Goal: Transaction & Acquisition: Register for event/course

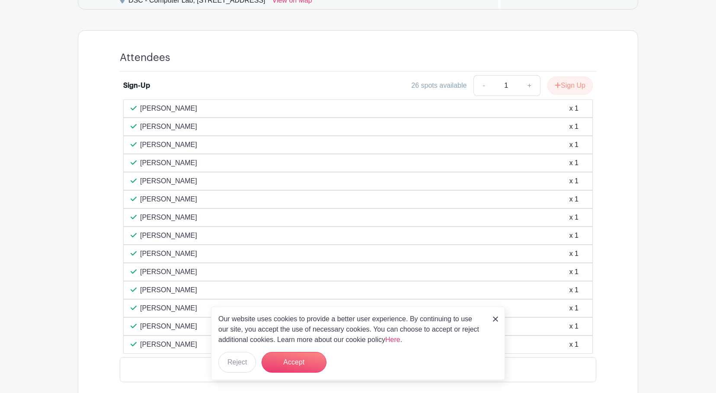
scroll to position [530, 0]
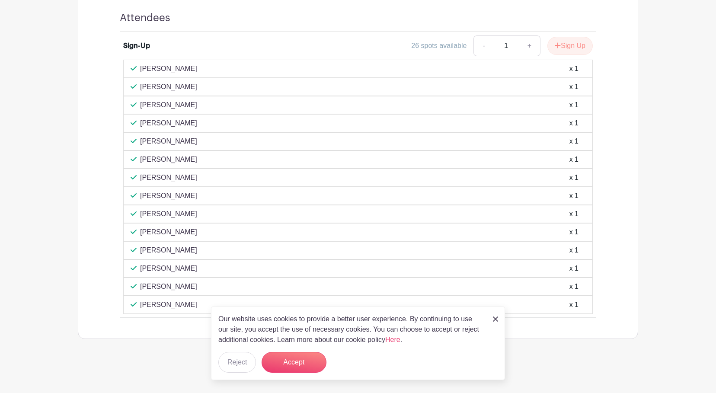
click at [493, 315] on div "Our website uses cookies to provide a better user experience. By continuing to …" at bounding box center [358, 344] width 294 height 74
click at [494, 317] on img at bounding box center [495, 319] width 5 height 5
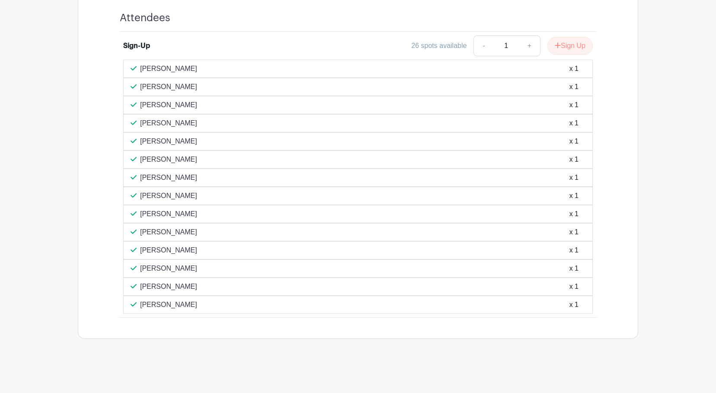
scroll to position [357, 0]
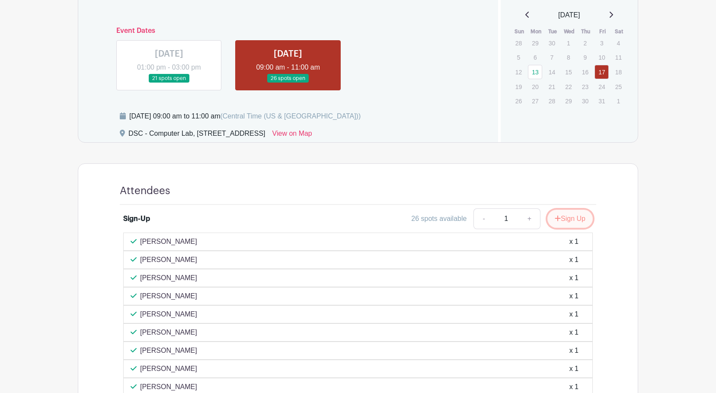
click at [570, 222] on button "Sign Up" at bounding box center [569, 219] width 45 height 18
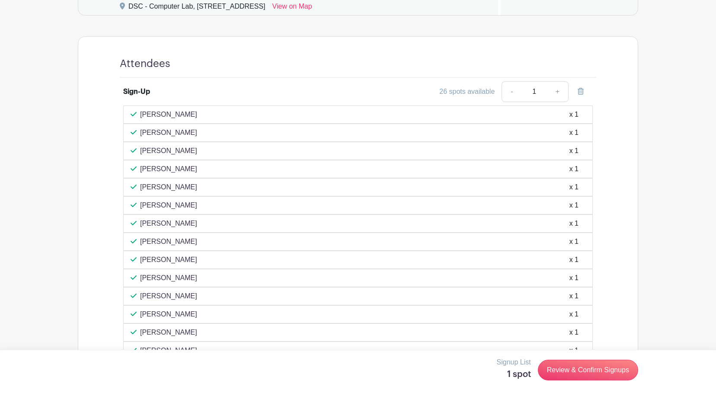
scroll to position [487, 0]
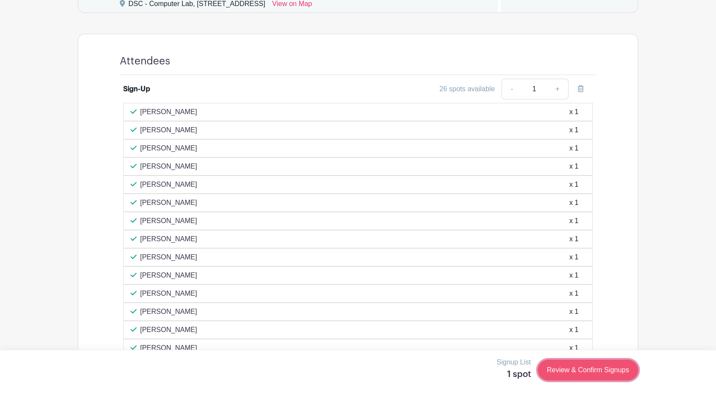
click at [595, 378] on link "Review & Confirm Signups" at bounding box center [588, 370] width 100 height 21
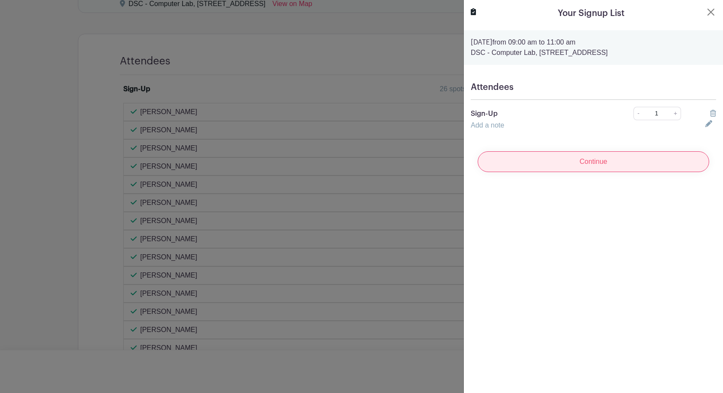
click at [608, 158] on input "Continue" at bounding box center [592, 161] width 231 height 21
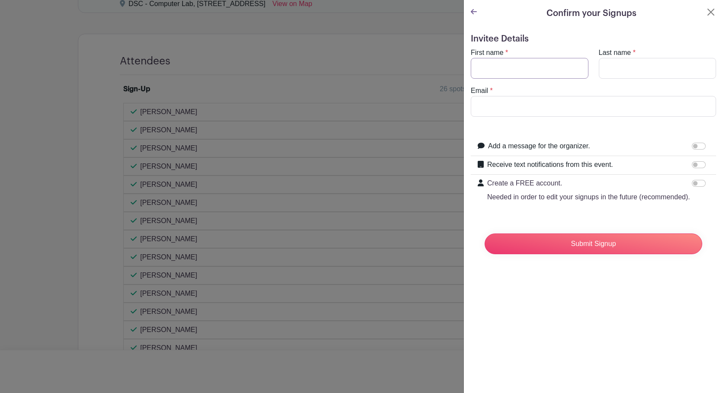
click at [532, 67] on input "First name" at bounding box center [529, 68] width 118 height 21
type input "[PERSON_NAME]"
type input "Fatten"
type input "[EMAIL_ADDRESS][DOMAIN_NAME]"
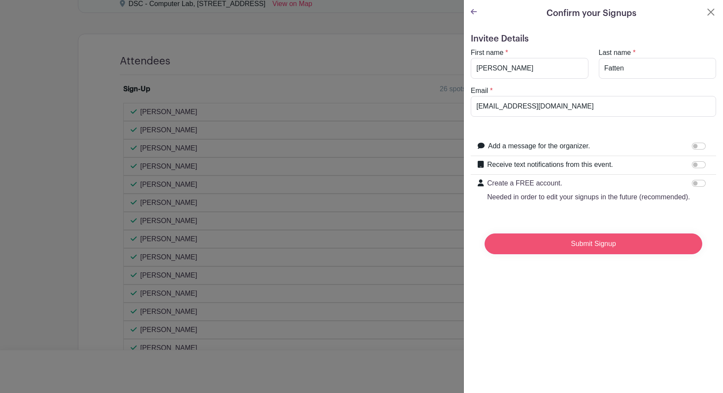
click at [610, 253] on input "Submit Signup" at bounding box center [593, 244] width 218 height 21
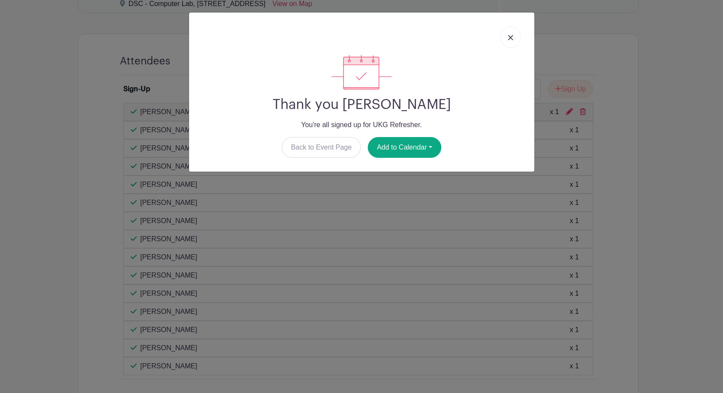
click at [516, 35] on link at bounding box center [510, 37] width 20 height 22
